Goal: Task Accomplishment & Management: Use online tool/utility

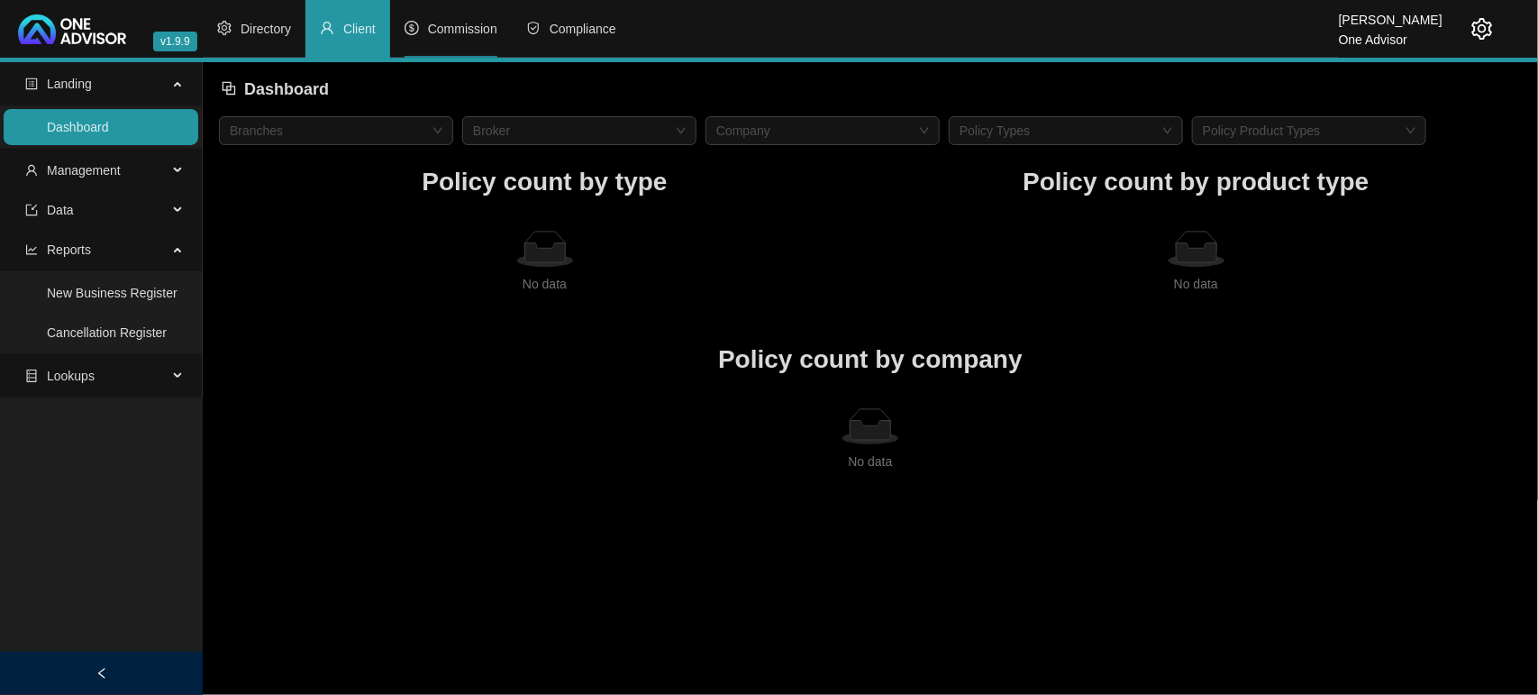
click at [444, 39] on li "Commission" at bounding box center [451, 29] width 122 height 58
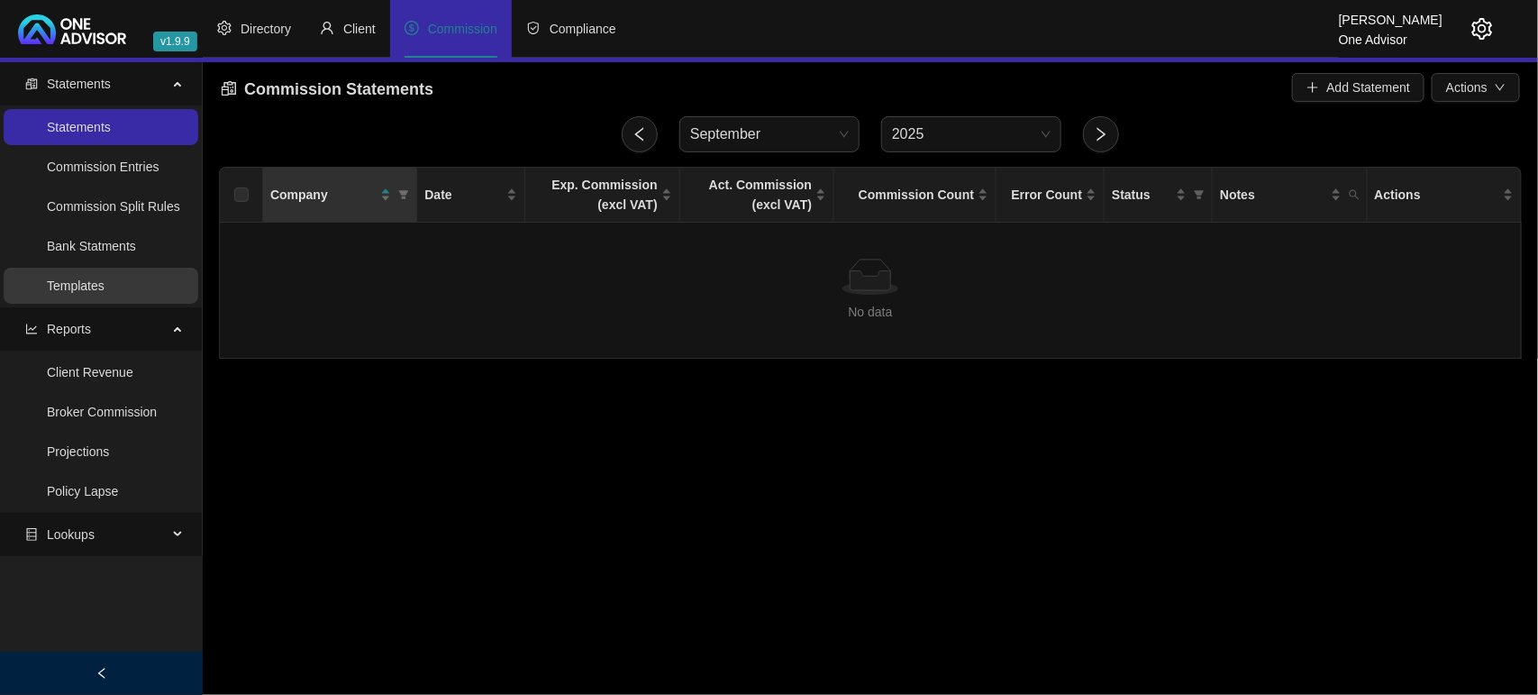
click at [102, 278] on link "Templates" at bounding box center [76, 285] width 58 height 14
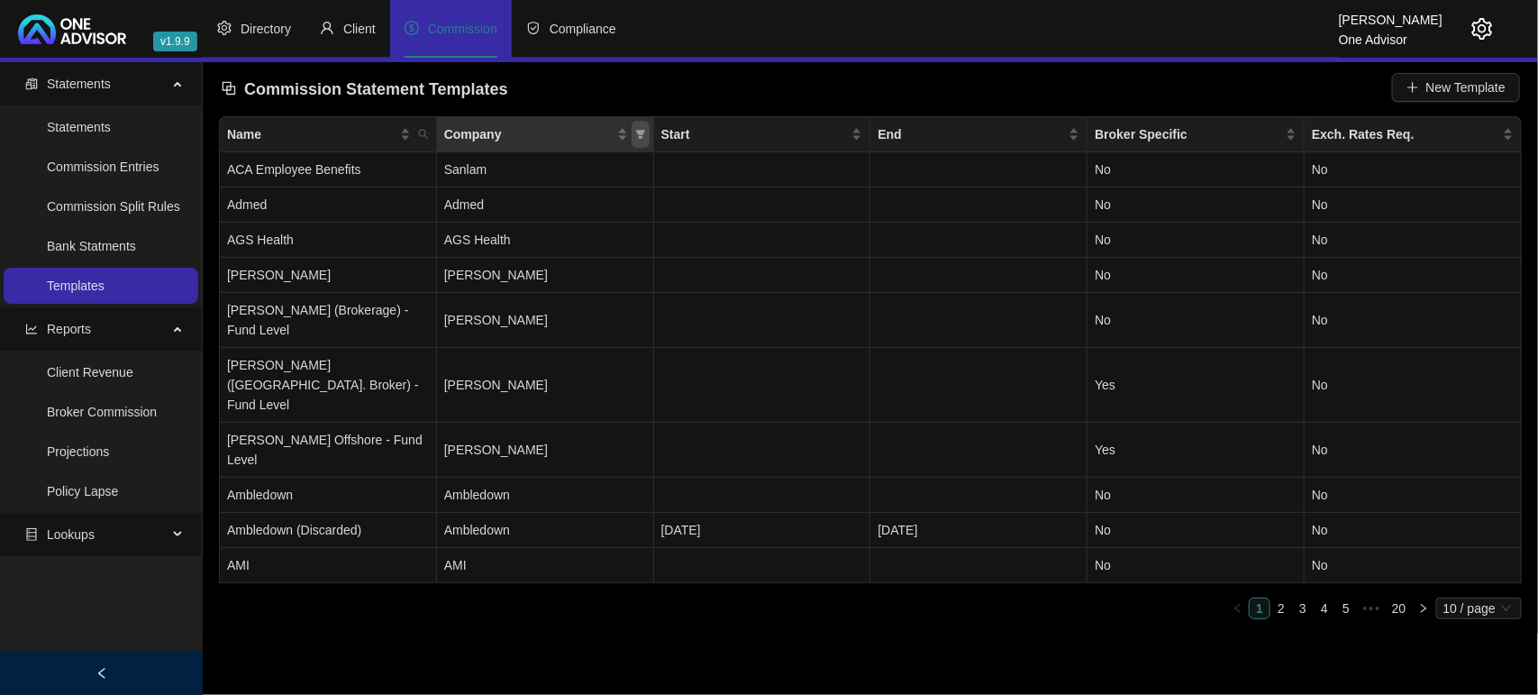
click at [646, 135] on span "Company" at bounding box center [641, 134] width 18 height 27
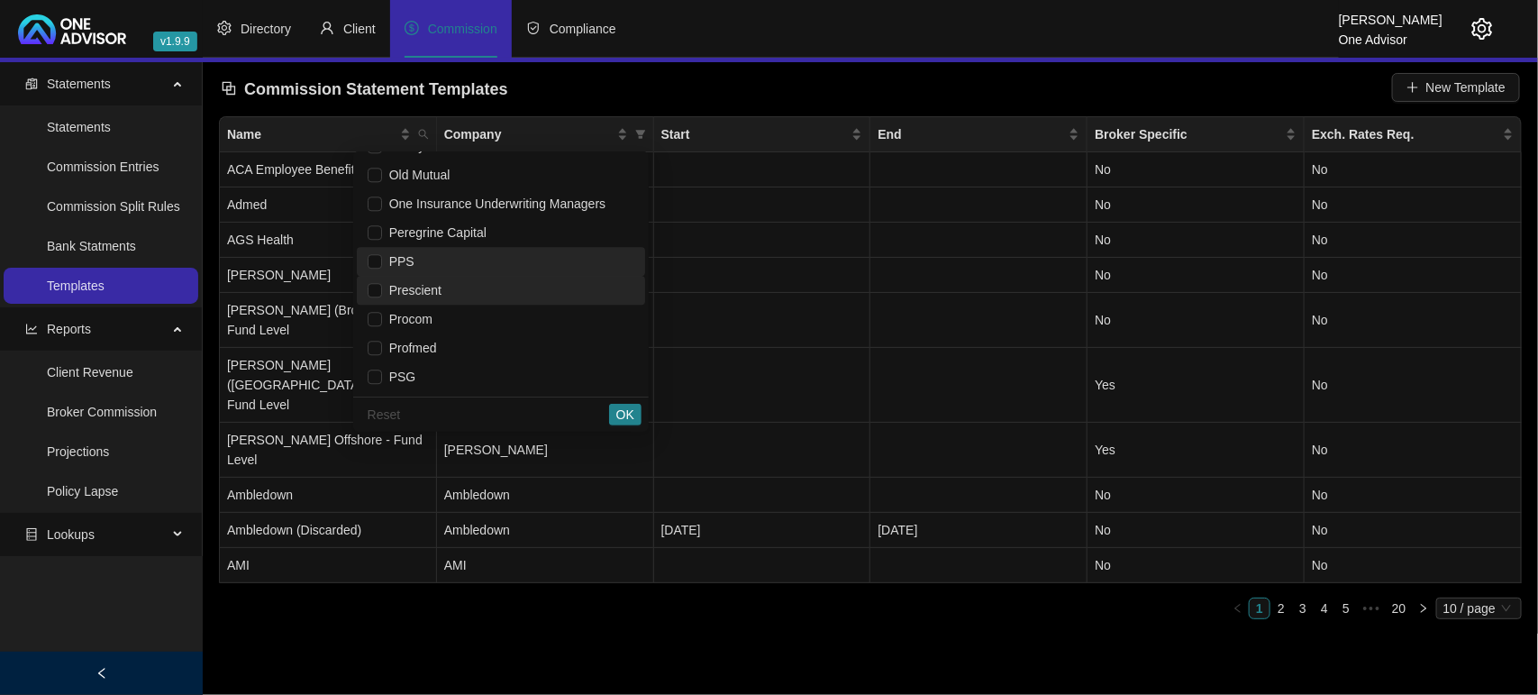
scroll to position [2140, 0]
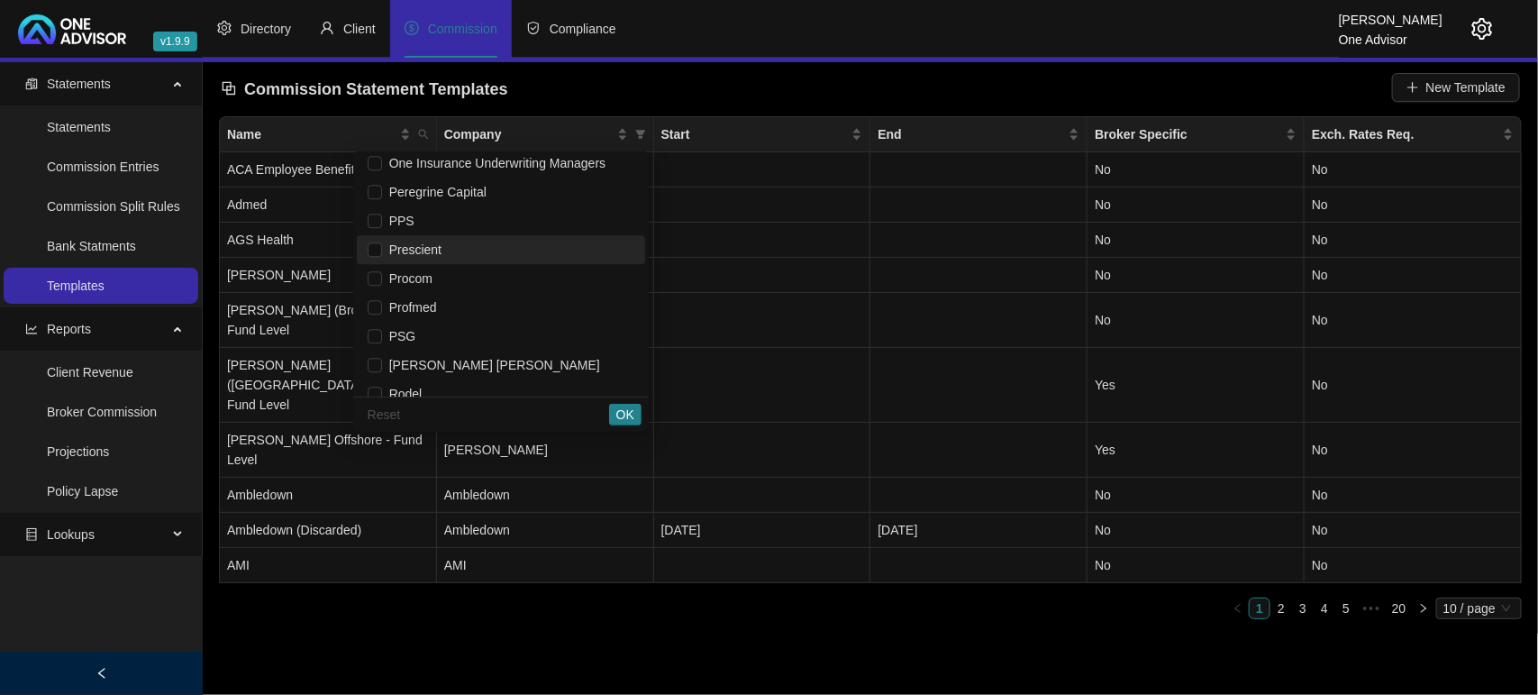
click at [453, 255] on span "Prescient" at bounding box center [501, 250] width 267 height 20
checkbox input "true"
click at [626, 417] on span "OK" at bounding box center [625, 415] width 18 height 20
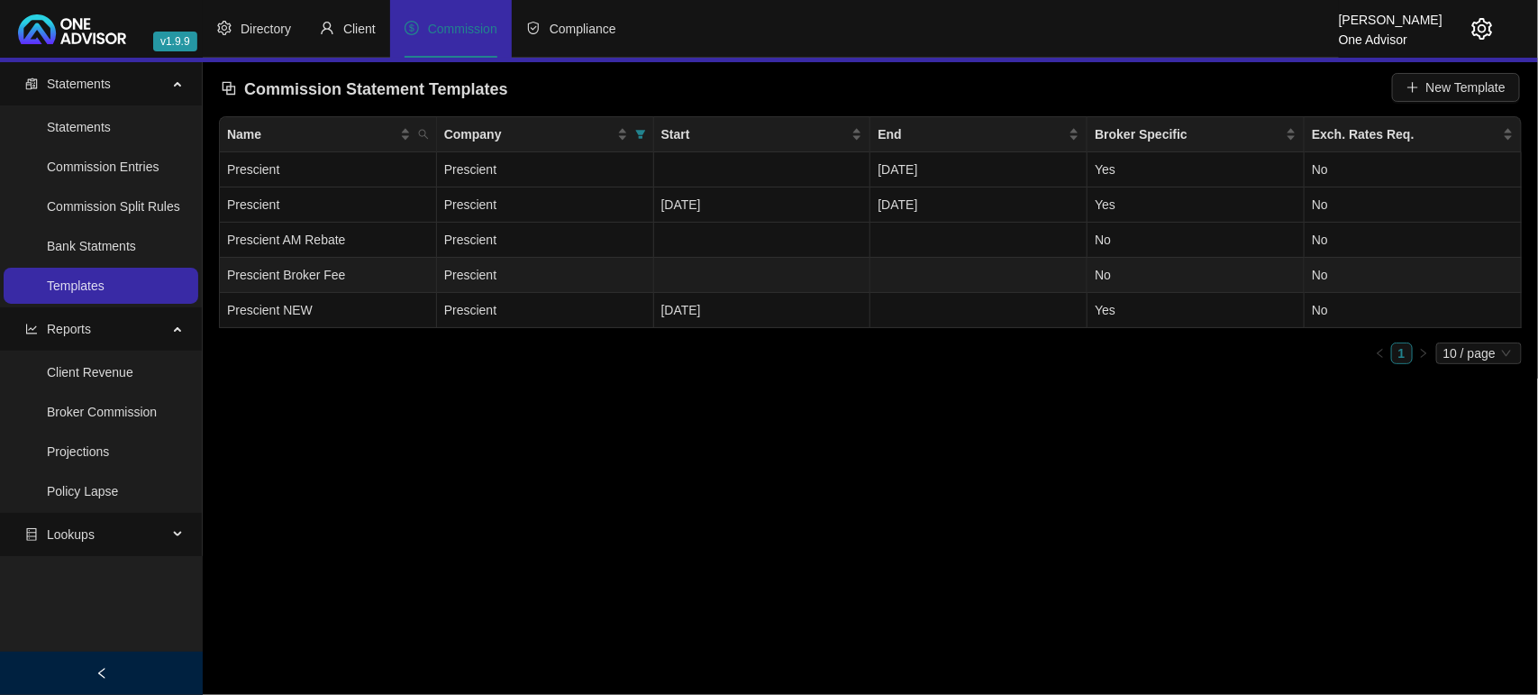
click at [375, 267] on td "Prescient Broker Fee" at bounding box center [328, 275] width 217 height 35
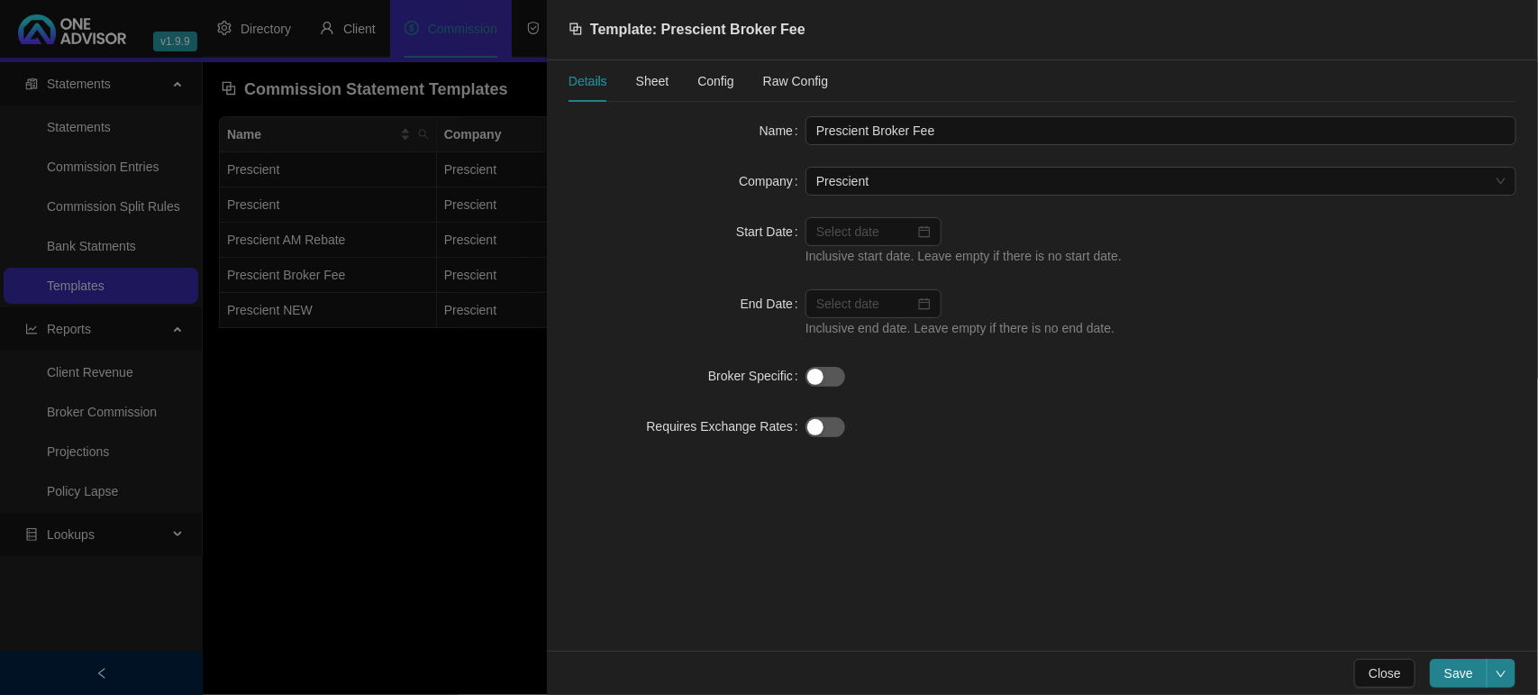
click at [660, 83] on span "Sheet" at bounding box center [652, 81] width 33 height 13
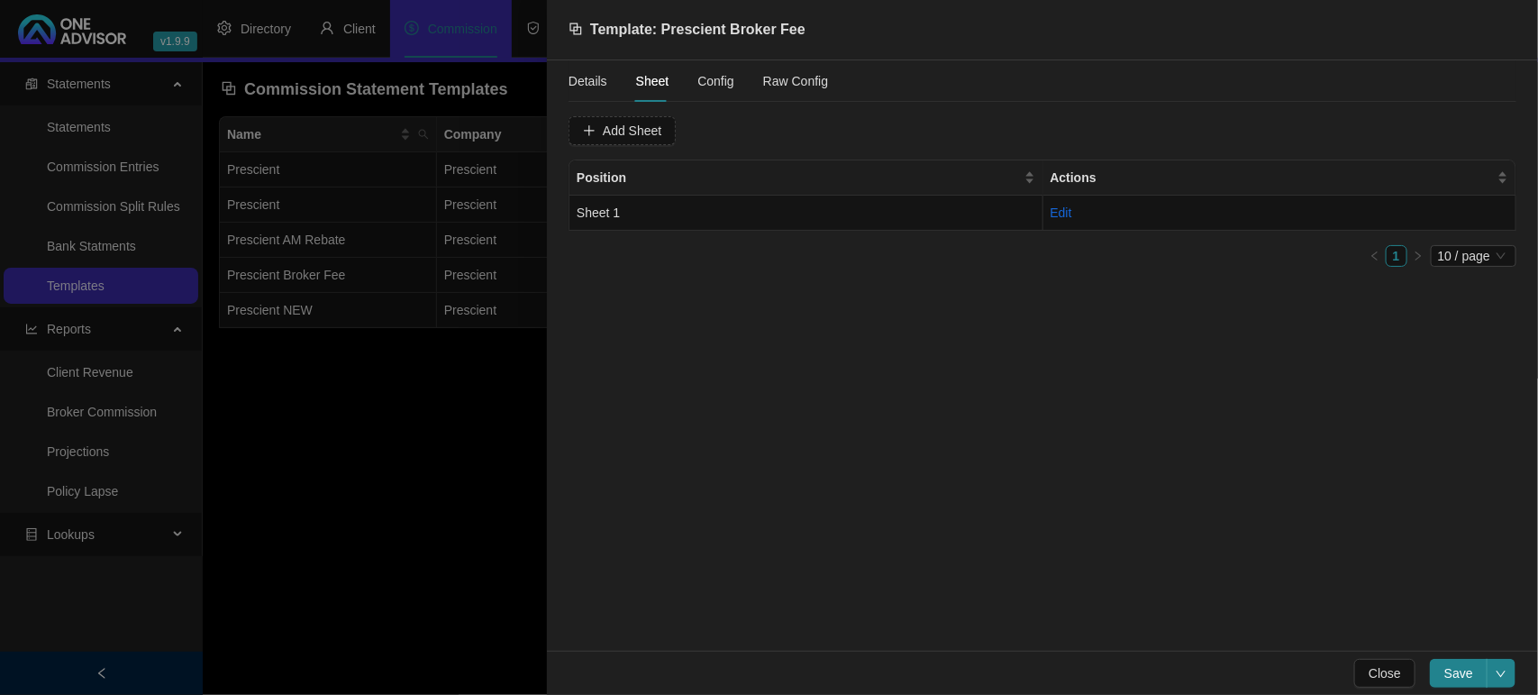
click at [697, 86] on span "Config" at bounding box center [715, 81] width 36 height 13
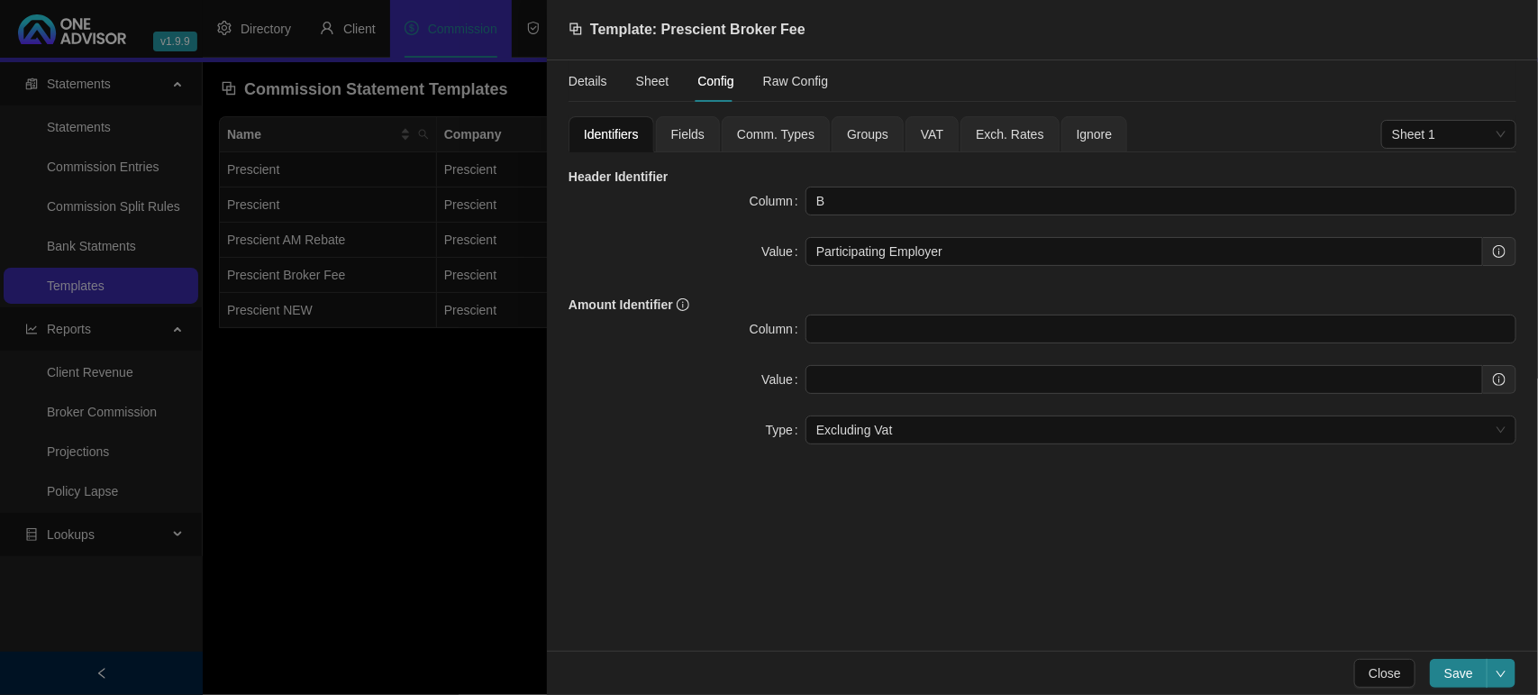
click at [690, 133] on span "Fields" at bounding box center [687, 134] width 33 height 13
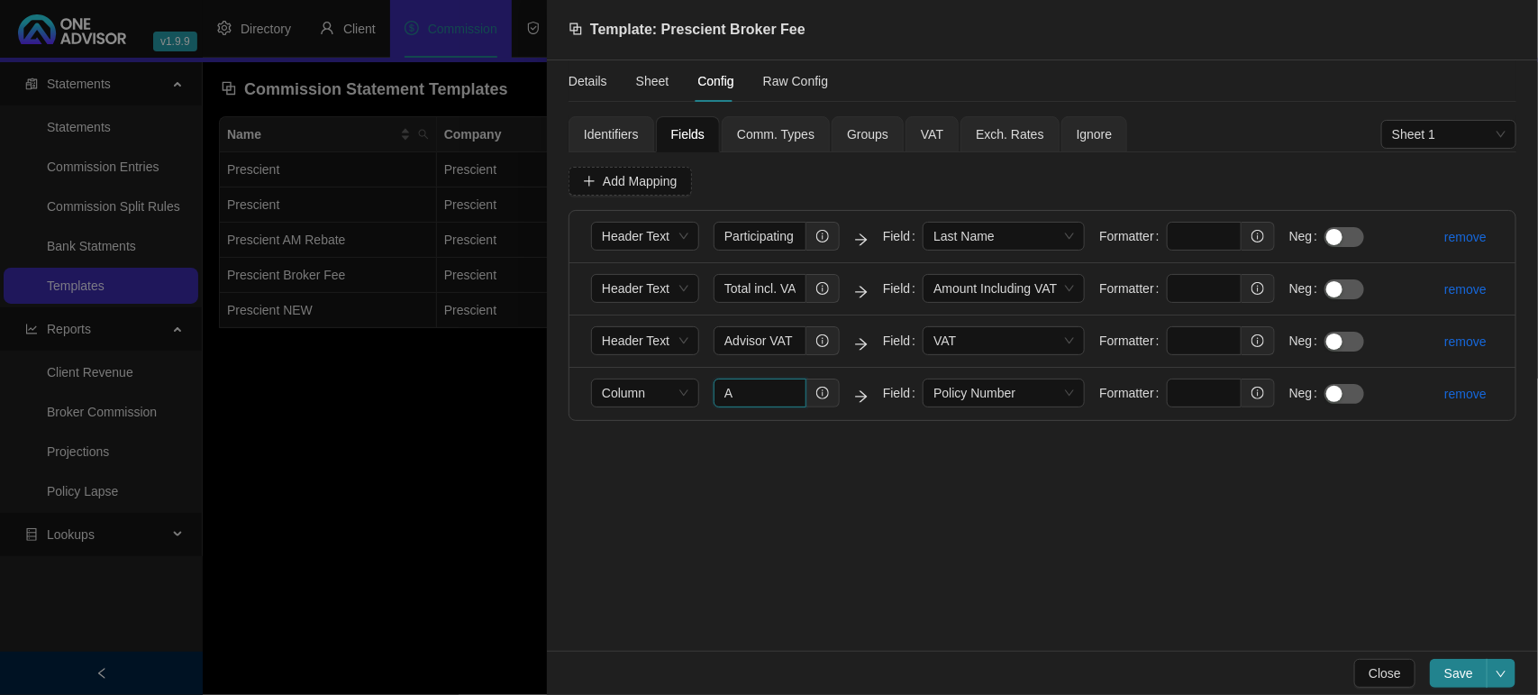
click at [735, 398] on input "A" at bounding box center [760, 392] width 93 height 29
drag, startPoint x: 735, startPoint y: 398, endPoint x: 664, endPoint y: 398, distance: 71.2
click at [664, 398] on form "Column A Field Policy Number Formatter Neg" at bounding box center [984, 393] width 787 height 30
type input "b"
type input "B"
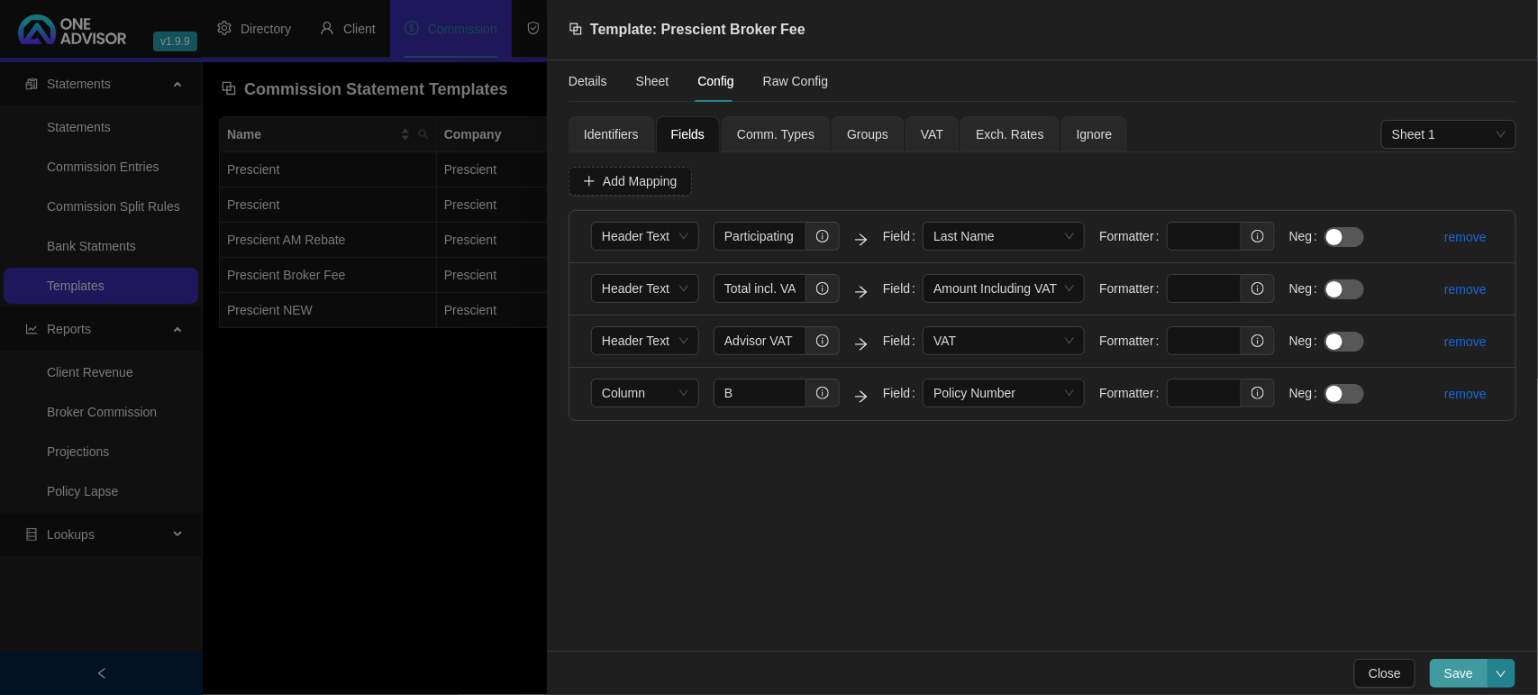
click at [1461, 669] on span "Save" at bounding box center [1458, 673] width 29 height 20
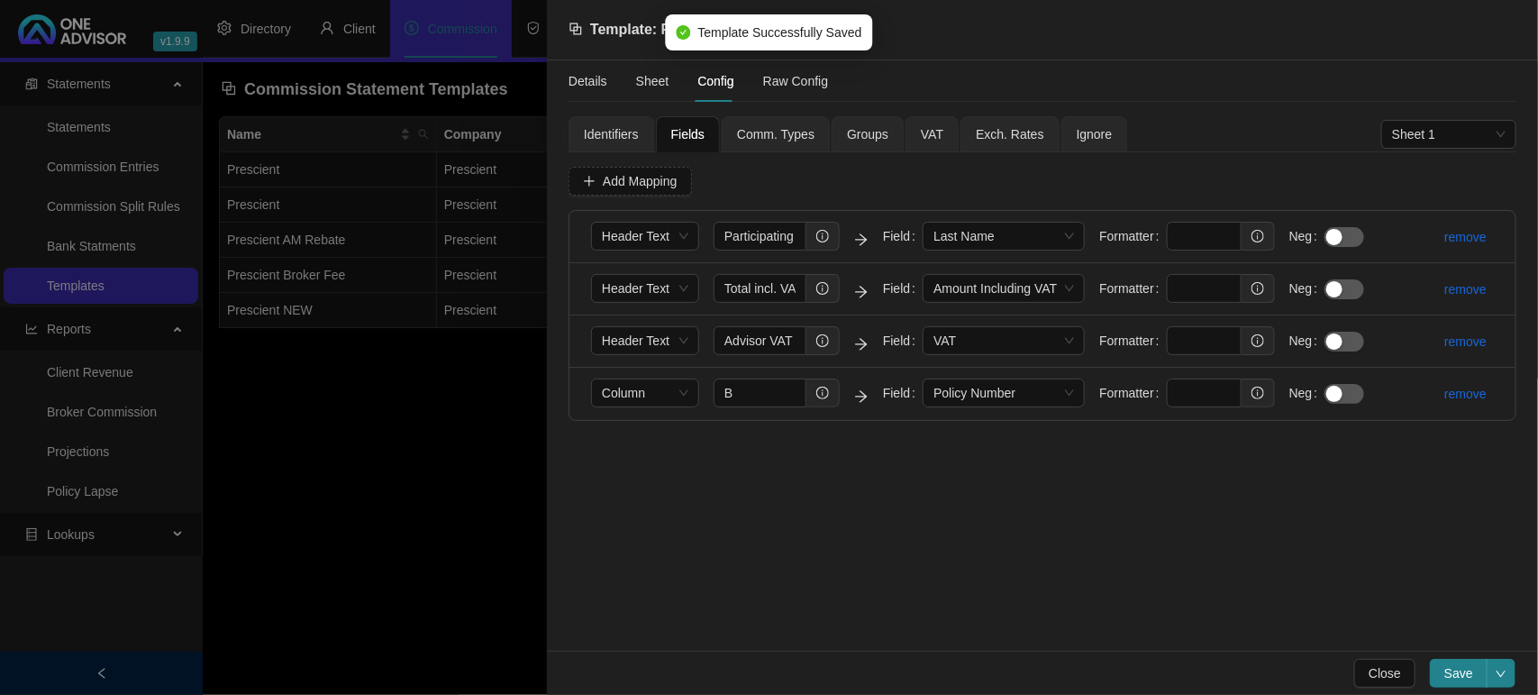
click at [397, 515] on div at bounding box center [769, 347] width 1538 height 695
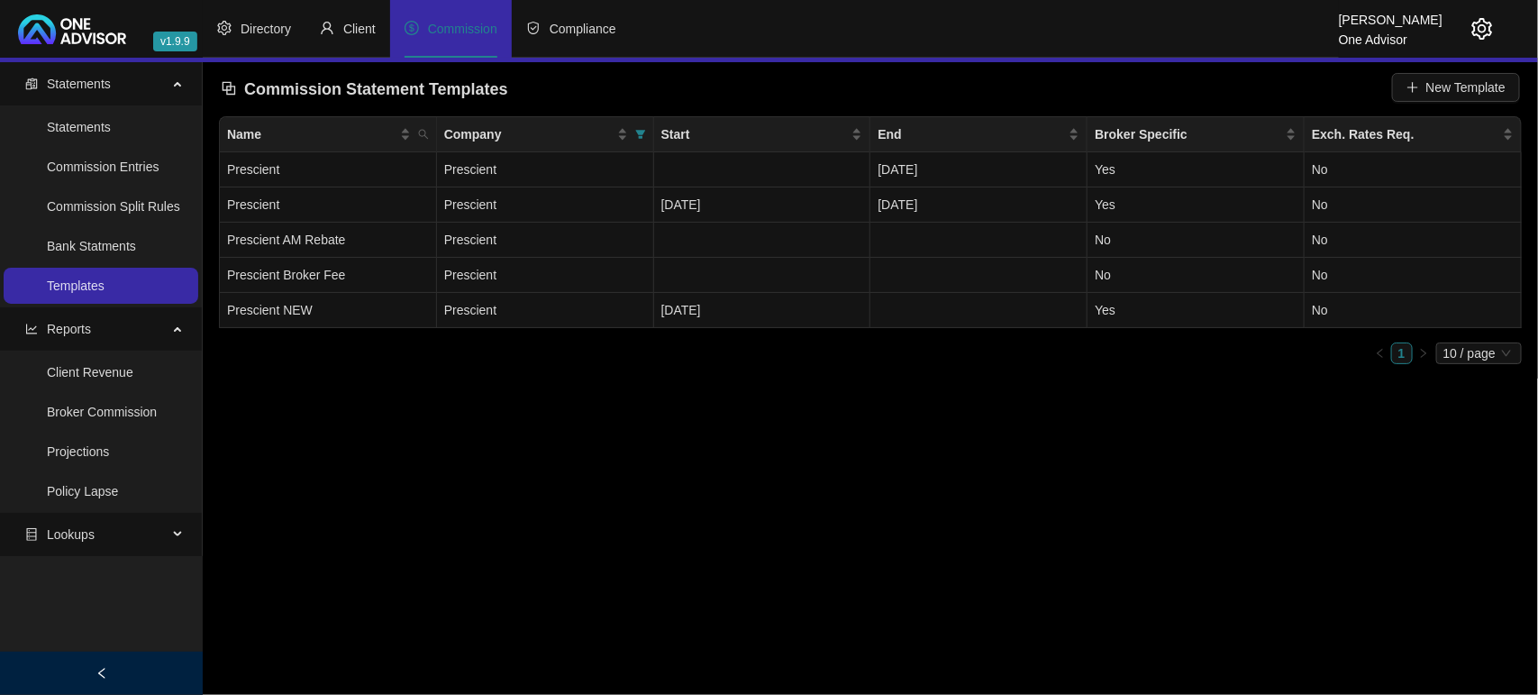
click at [1475, 27] on icon "setting" at bounding box center [1482, 29] width 21 height 22
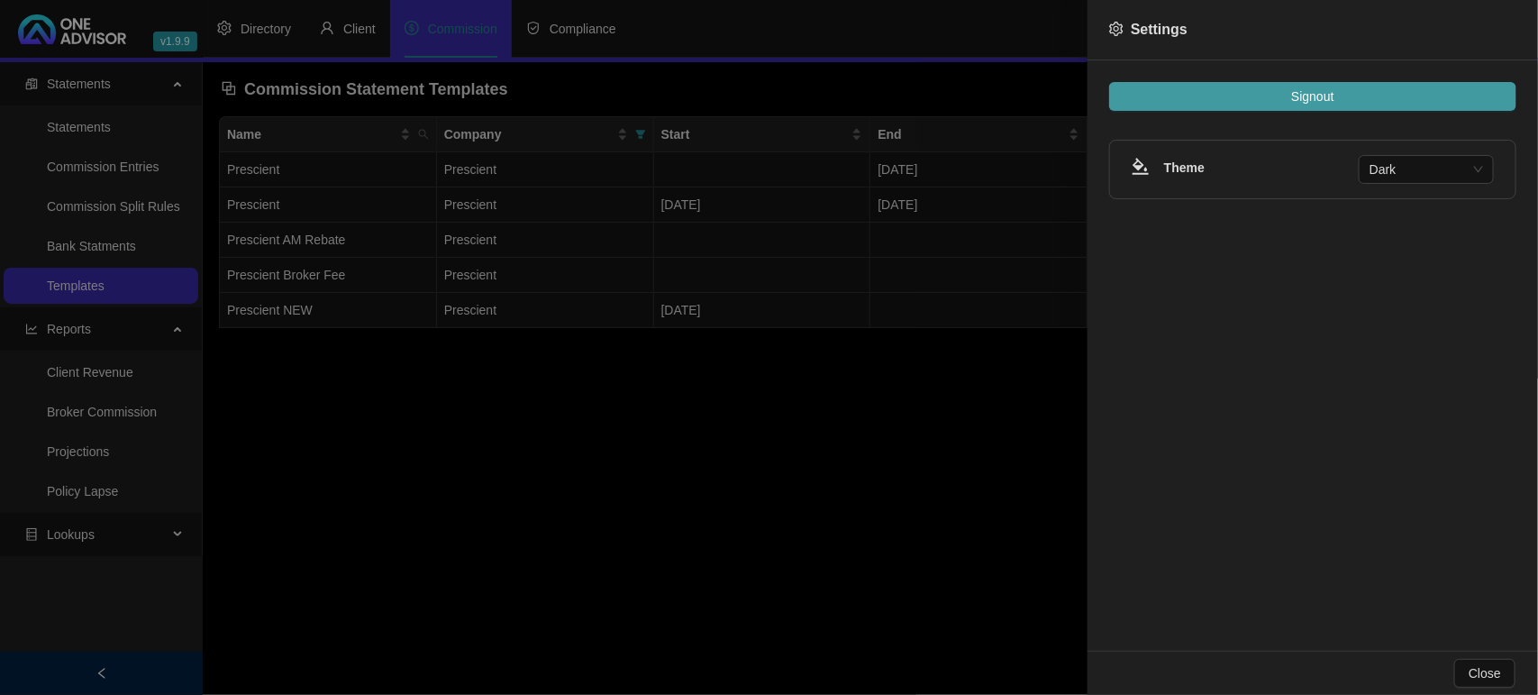
drag, startPoint x: 1163, startPoint y: 69, endPoint x: 1198, endPoint y: 90, distance: 40.8
click at [1165, 73] on div "Signout Theme Dark" at bounding box center [1312, 355] width 450 height 590
click at [1207, 97] on button "Signout" at bounding box center [1312, 96] width 407 height 29
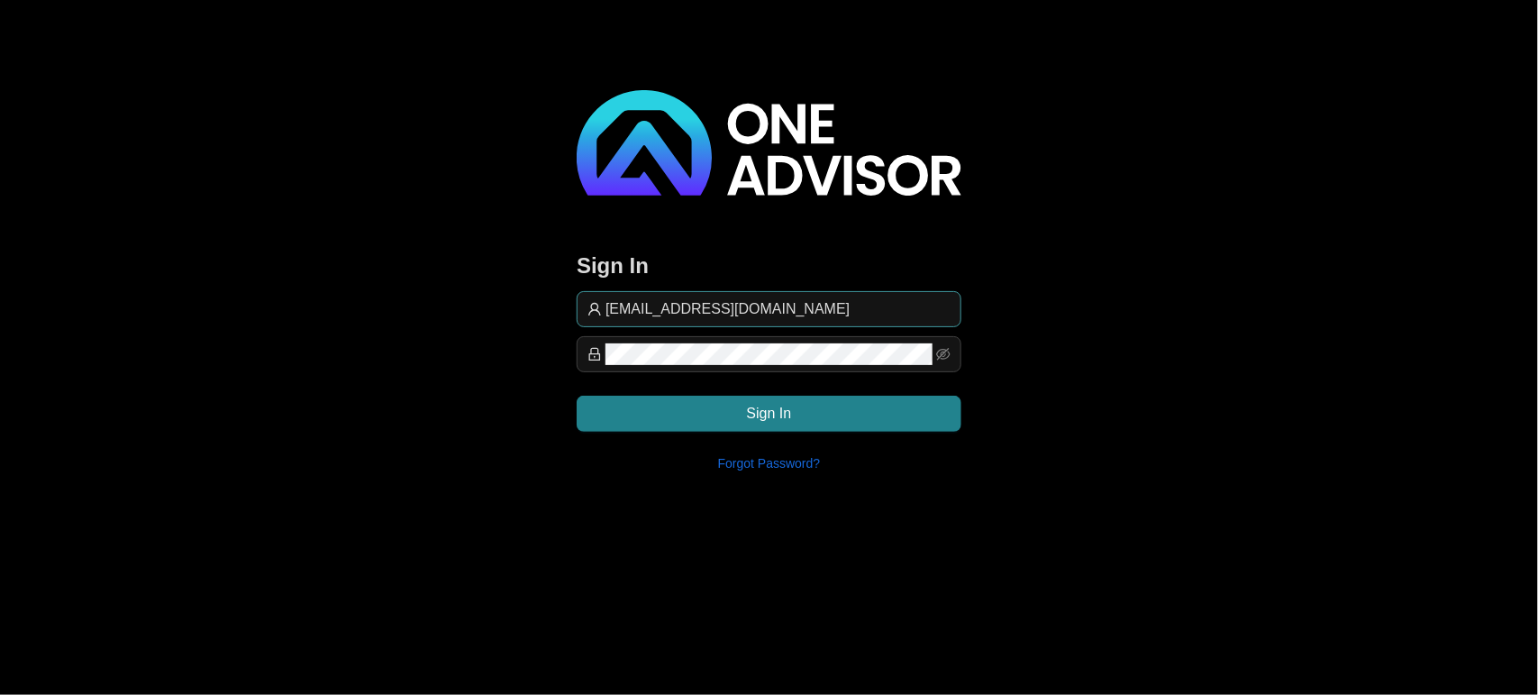
click at [824, 293] on span "[EMAIL_ADDRESS][DOMAIN_NAME]" at bounding box center [769, 309] width 385 height 36
click at [825, 304] on input "[EMAIL_ADDRESS][DOMAIN_NAME]" at bounding box center [777, 309] width 345 height 22
type input "support@hvmws"
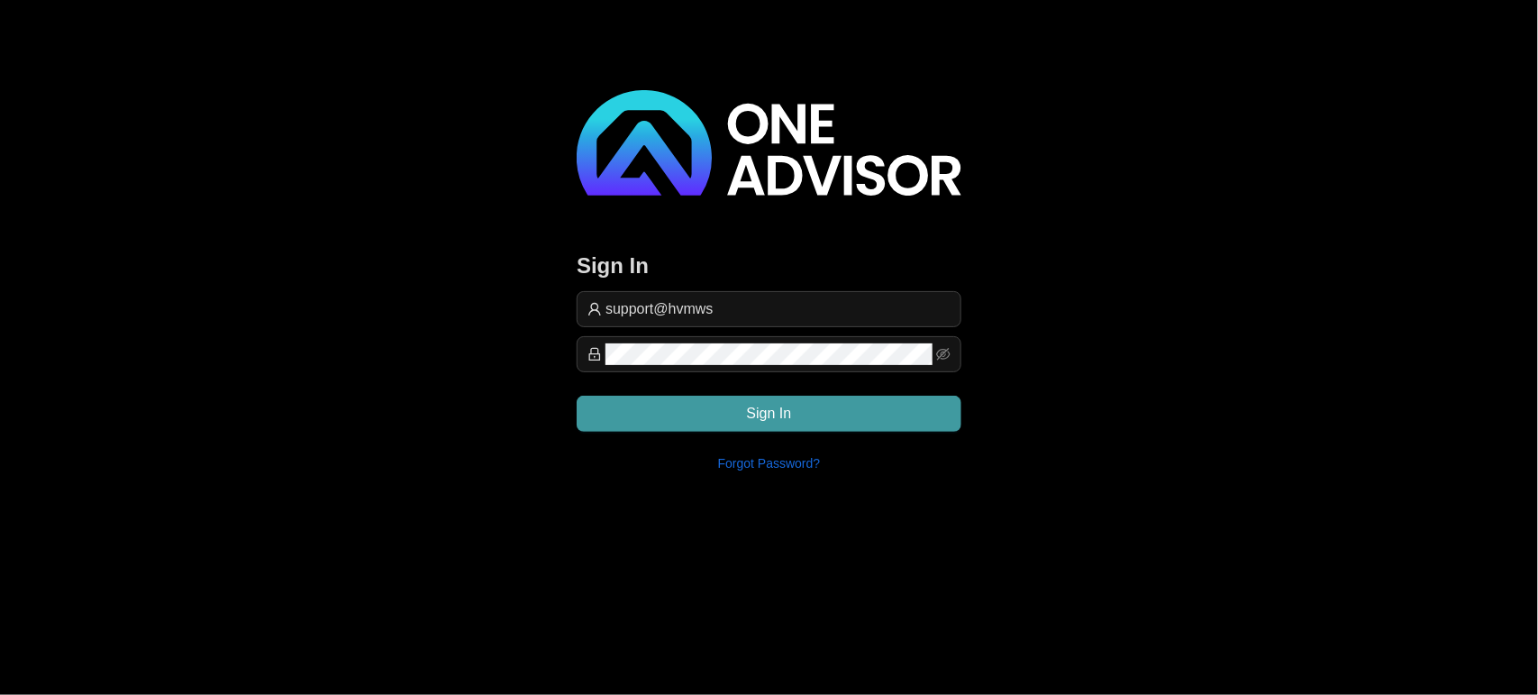
click at [879, 407] on button "Sign In" at bounding box center [769, 414] width 385 height 36
